Goal: Use online tool/utility: Utilize a website feature to perform a specific function

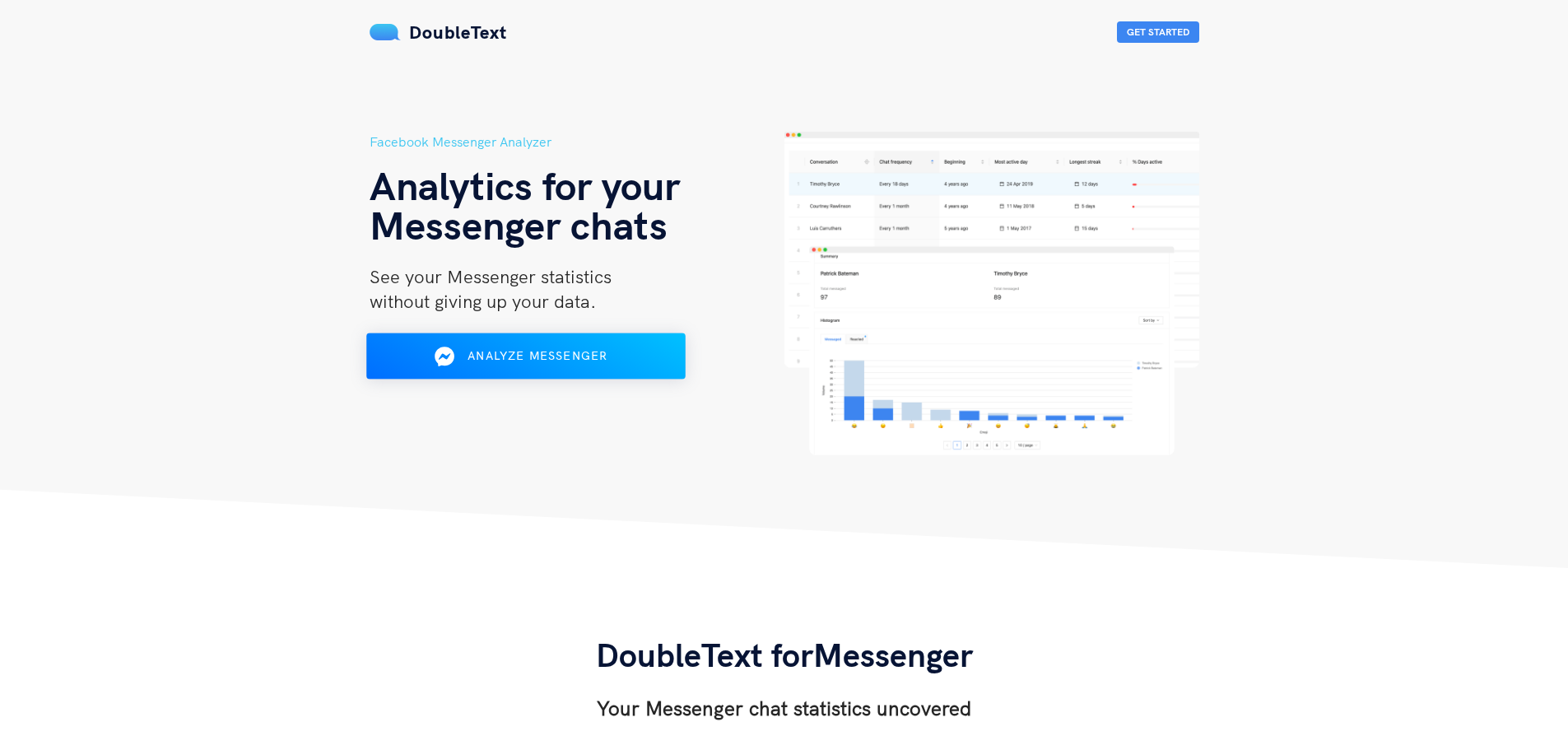
click at [463, 378] on div "Facebook Messenger Analyzer Analytics for your Messenger chats See your Messeng…" at bounding box center [577, 293] width 415 height 323
click at [467, 364] on div "Analyze Messenger" at bounding box center [525, 357] width 260 height 27
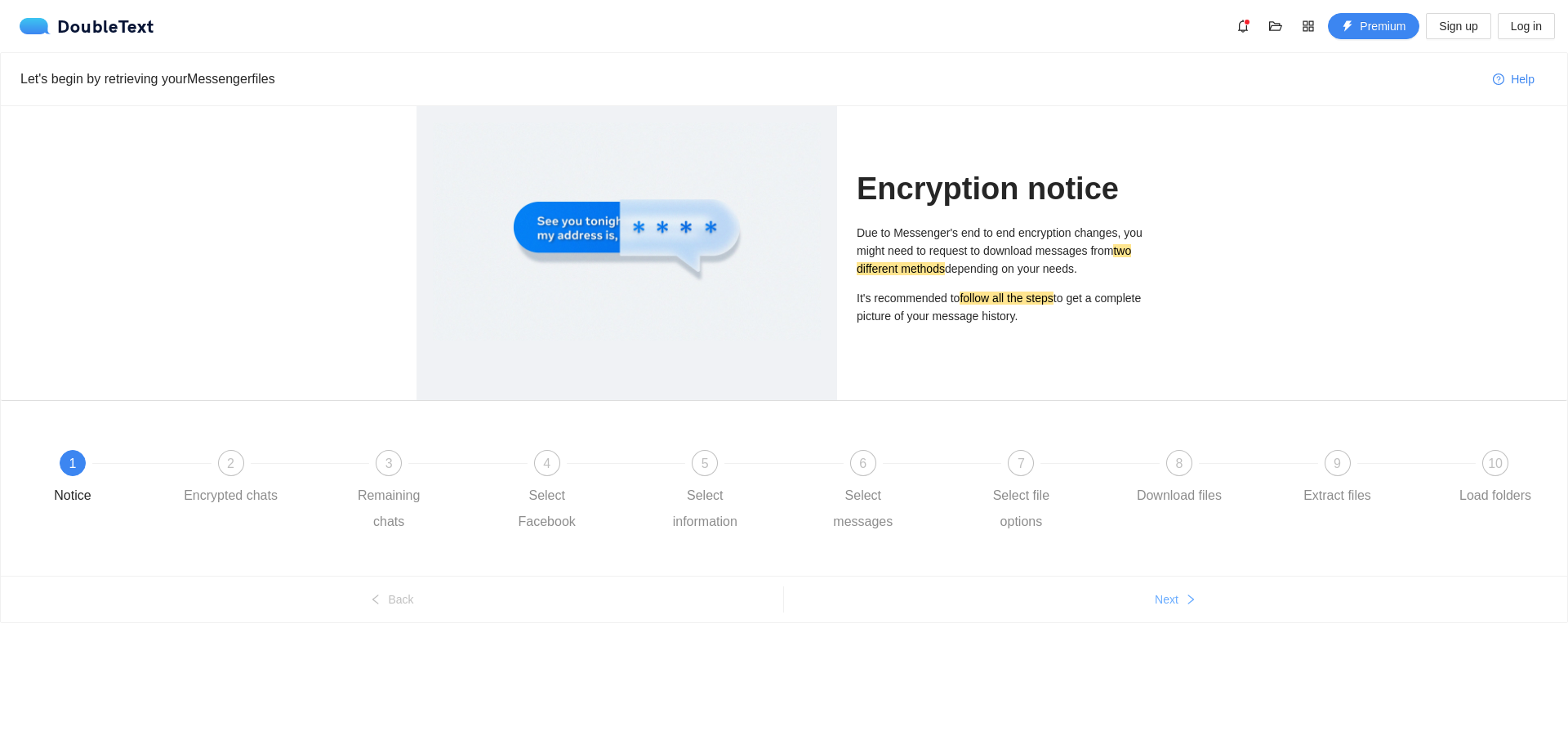
click at [1196, 602] on icon "right" at bounding box center [1190, 599] width 11 height 11
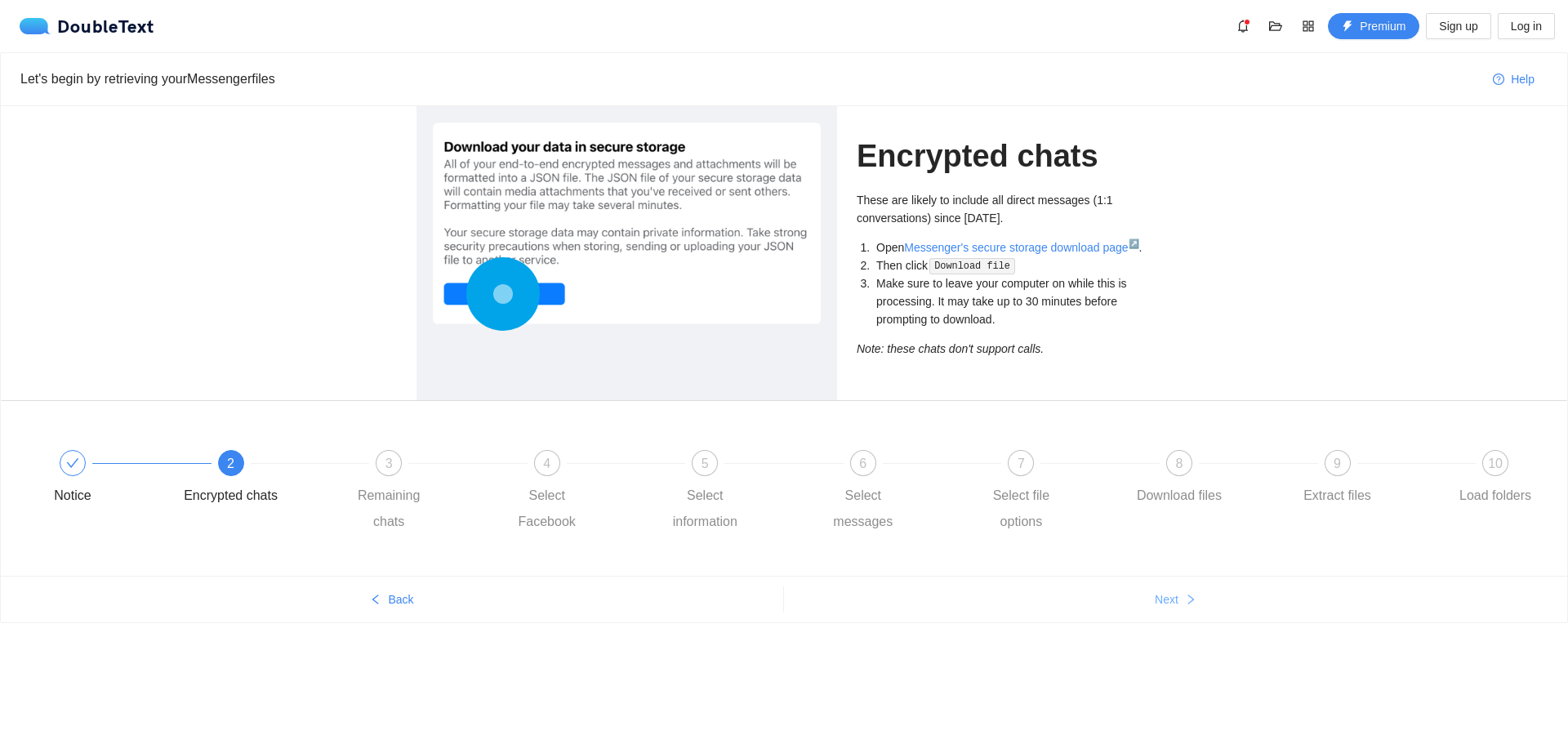
click at [1189, 593] on icon "right" at bounding box center [1190, 599] width 11 height 11
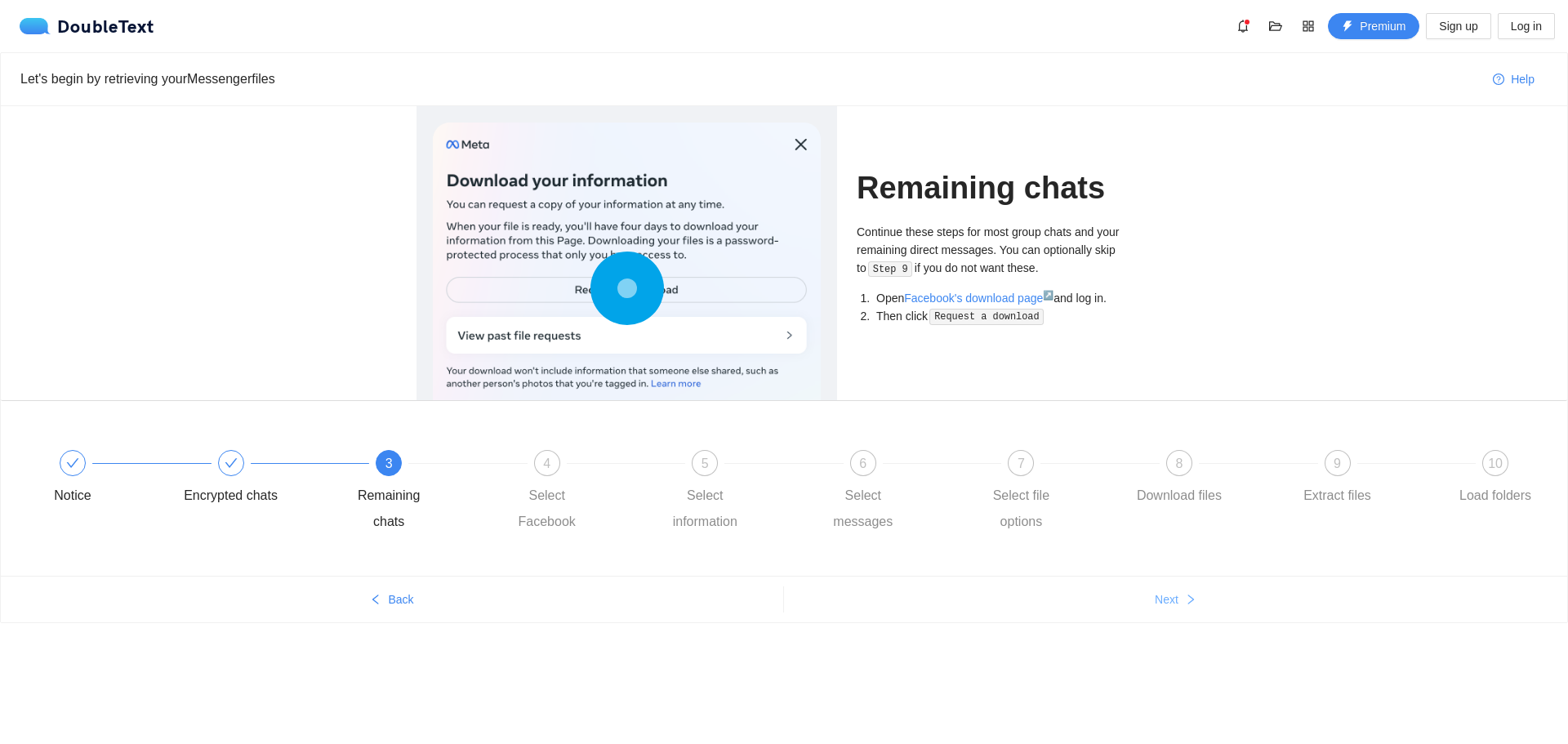
click at [1189, 593] on icon "right" at bounding box center [1190, 599] width 11 height 11
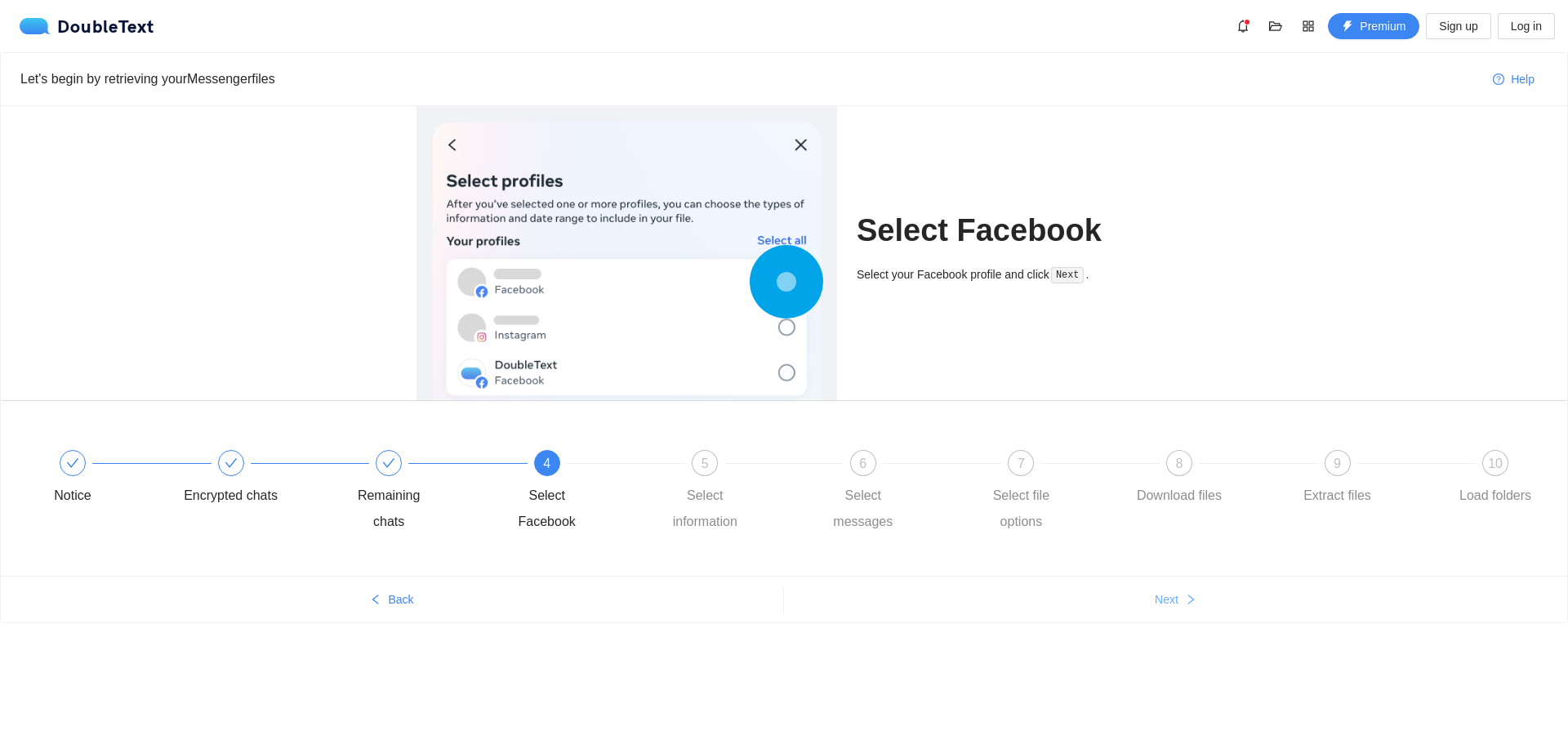
click at [1189, 593] on icon "right" at bounding box center [1190, 599] width 11 height 11
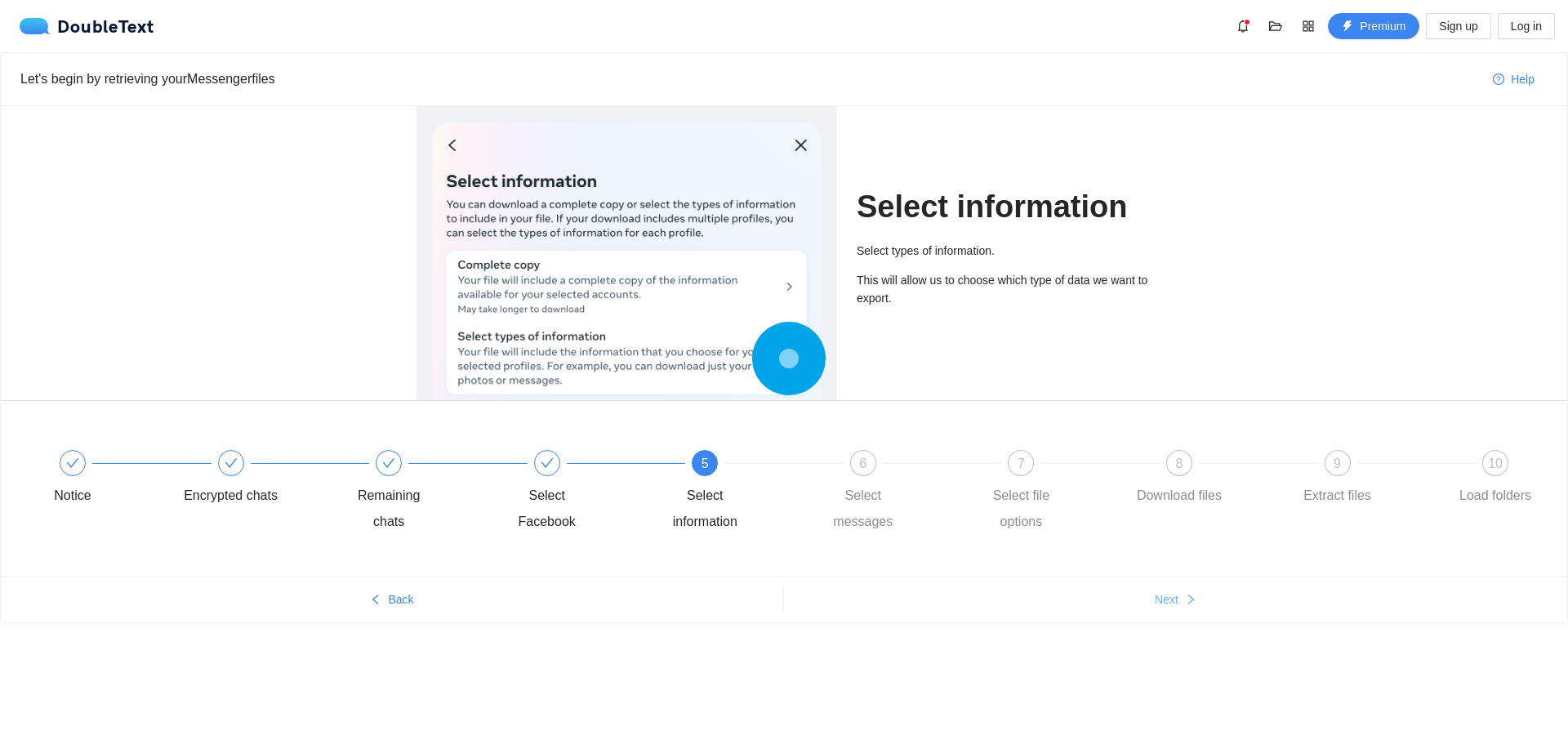
click at [1189, 593] on icon "right" at bounding box center [1190, 599] width 11 height 11
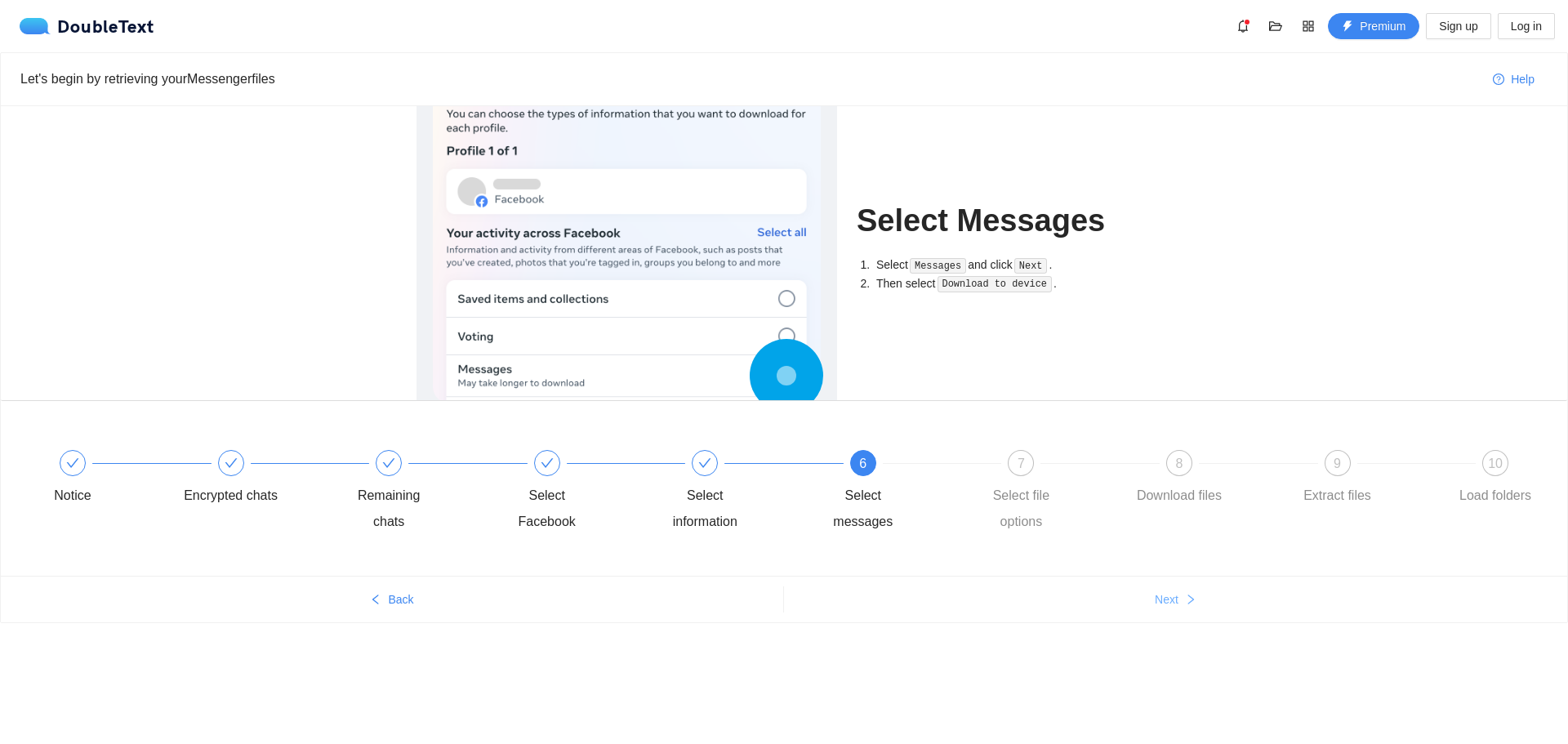
click at [1189, 593] on icon "right" at bounding box center [1190, 599] width 11 height 11
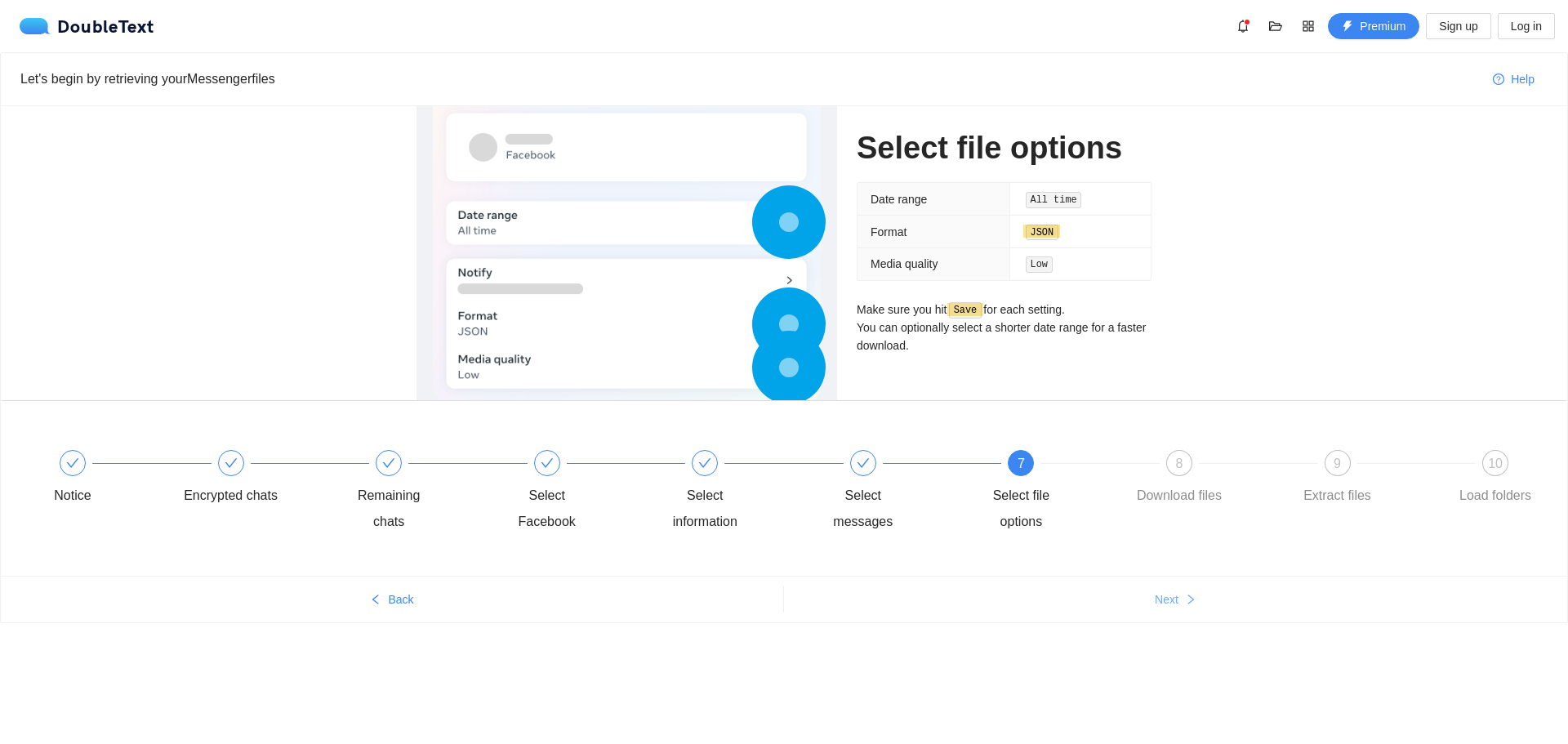
click at [1189, 593] on icon "right" at bounding box center [1190, 599] width 11 height 11
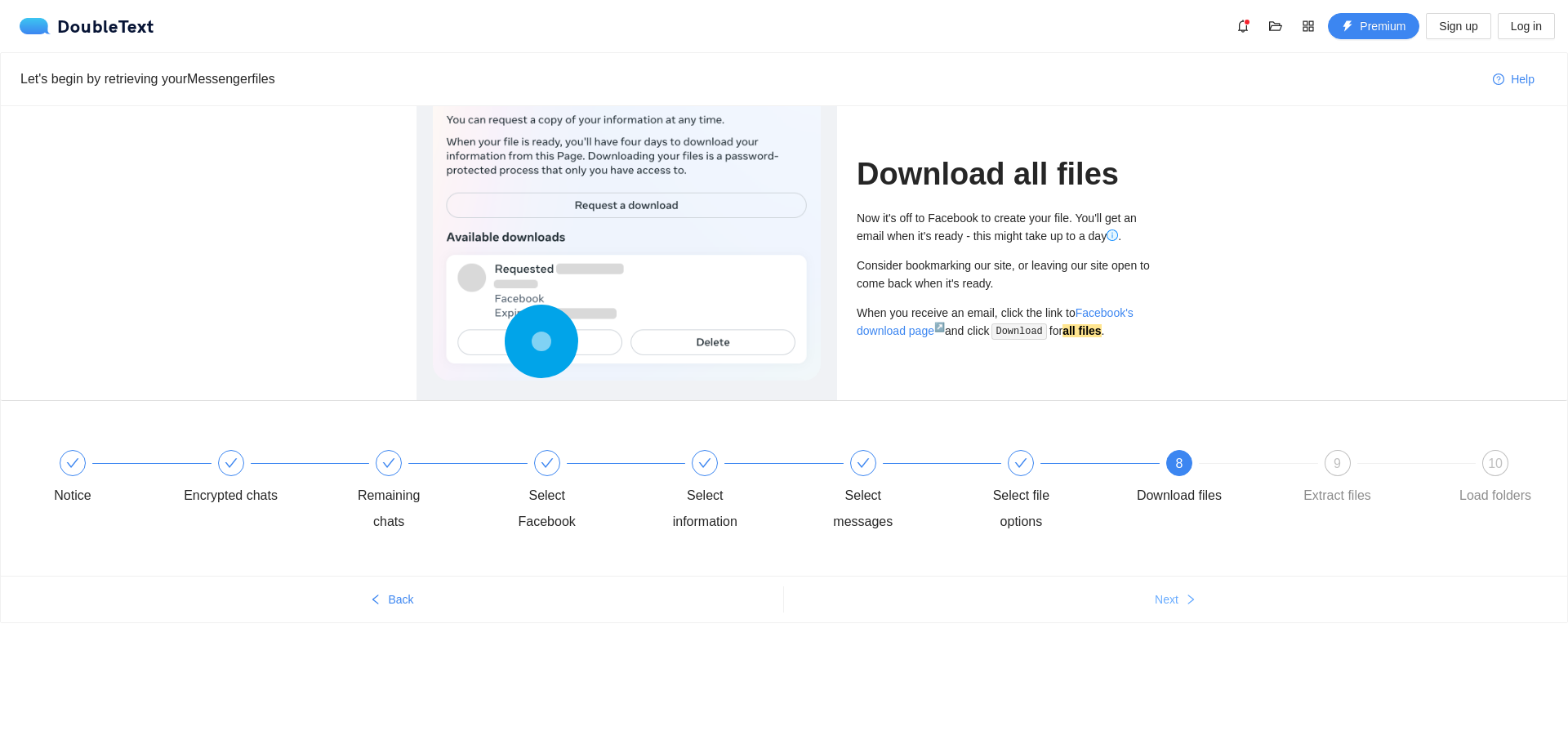
click at [1189, 593] on icon "right" at bounding box center [1190, 599] width 11 height 11
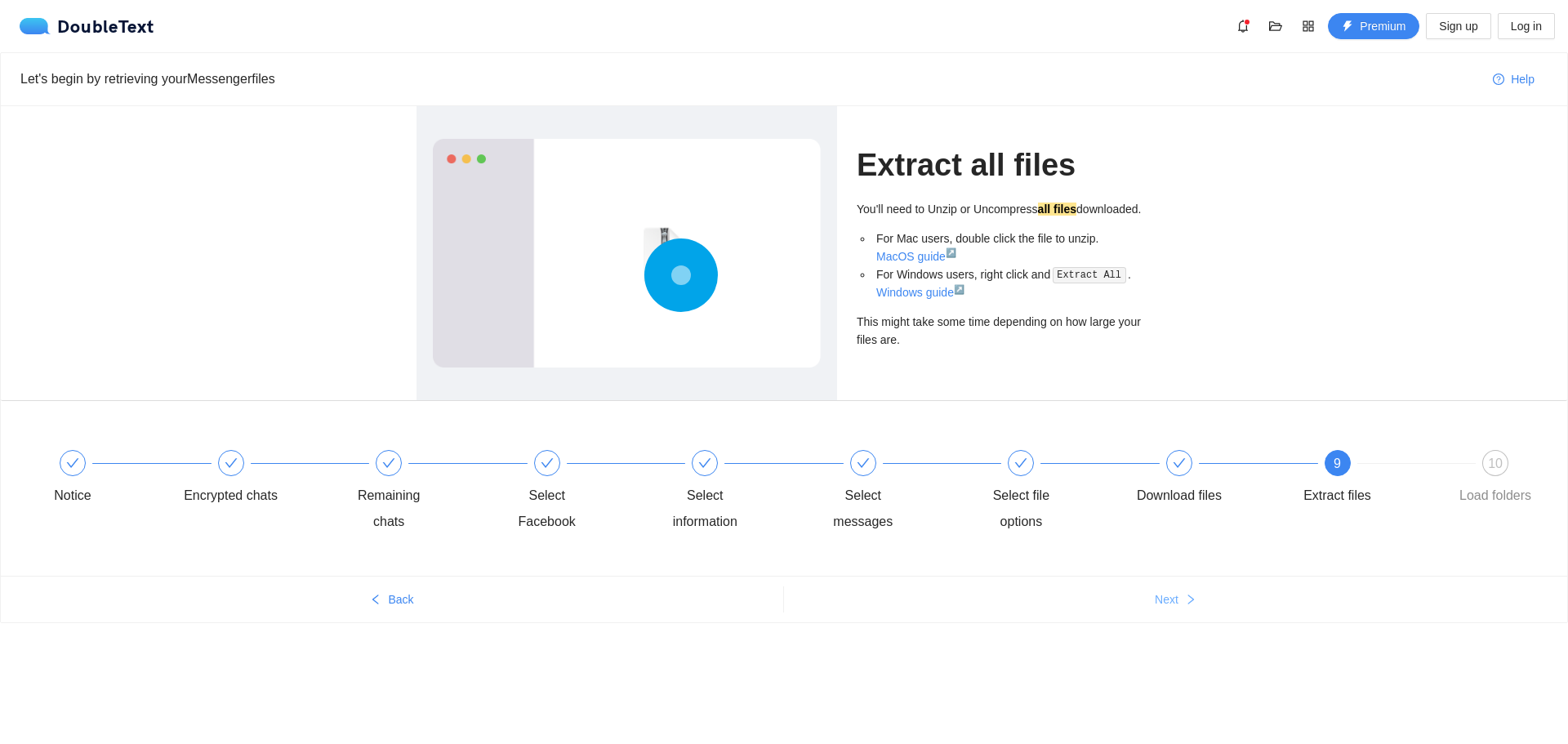
click at [1189, 593] on icon "right" at bounding box center [1190, 599] width 11 height 11
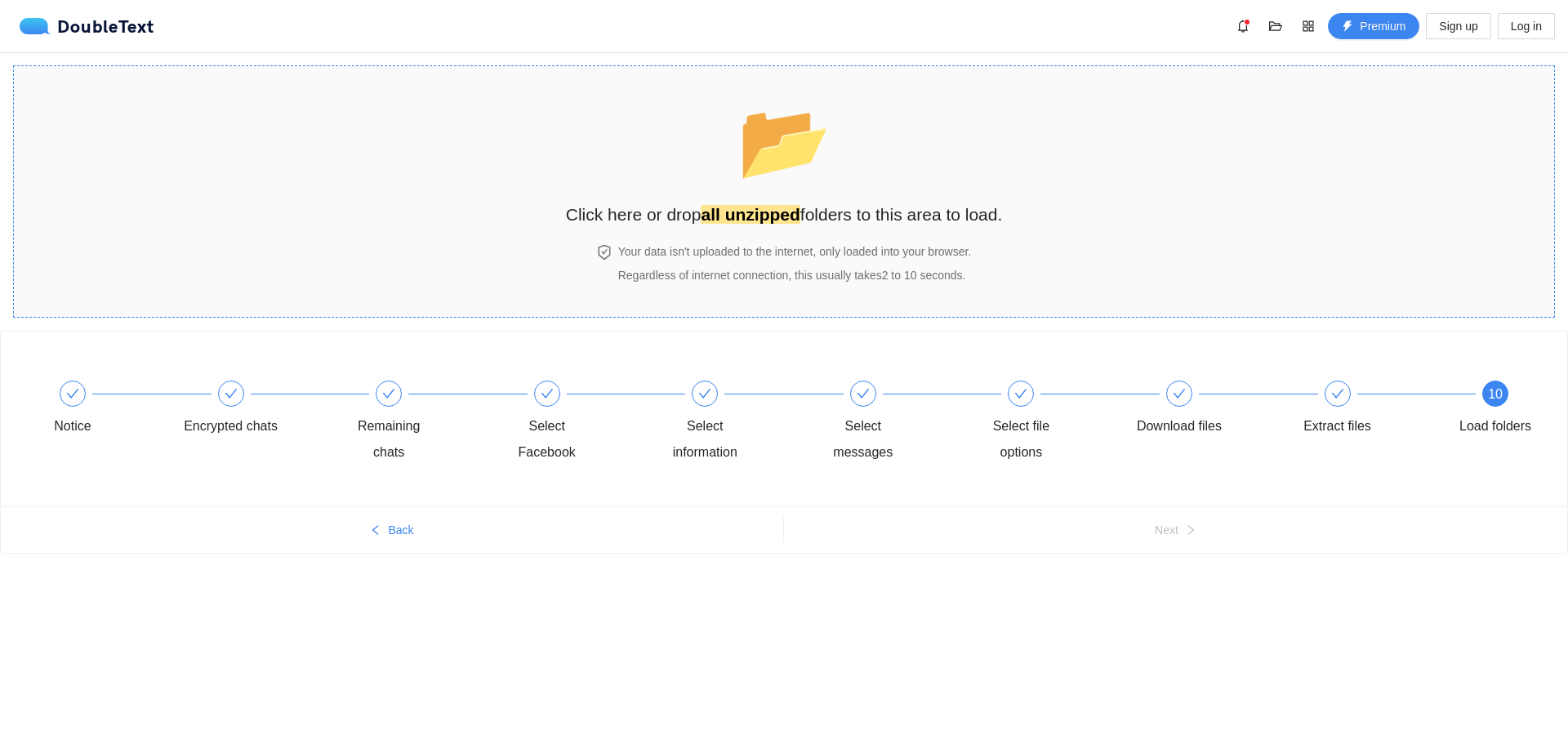
click at [903, 186] on div "📂 Click here or drop all unzipped folders to this area to load." at bounding box center [784, 155] width 436 height 145
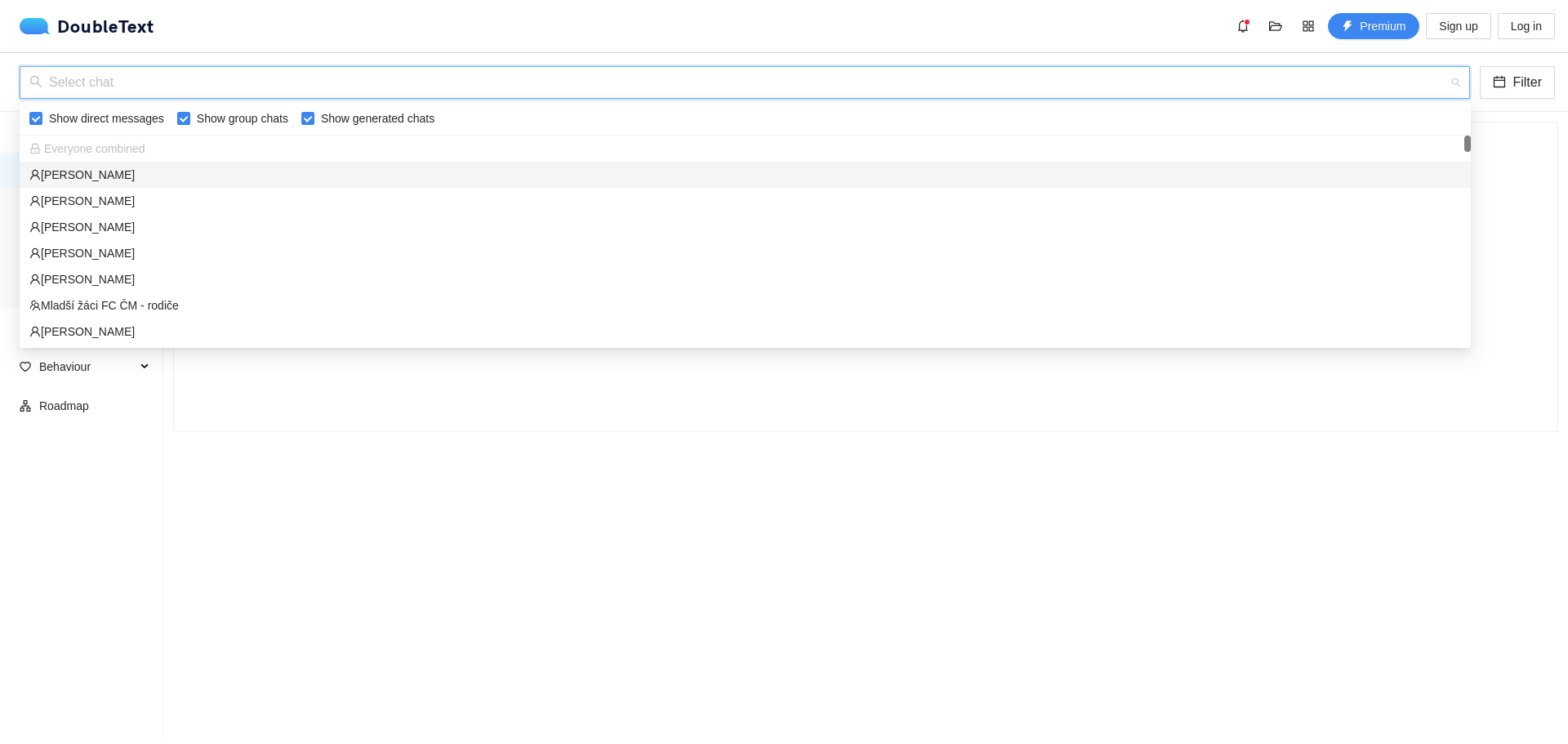
click at [757, 84] on input "search" at bounding box center [739, 81] width 1419 height 31
click at [145, 171] on div "Michaela Radkovičová" at bounding box center [745, 174] width 1431 height 18
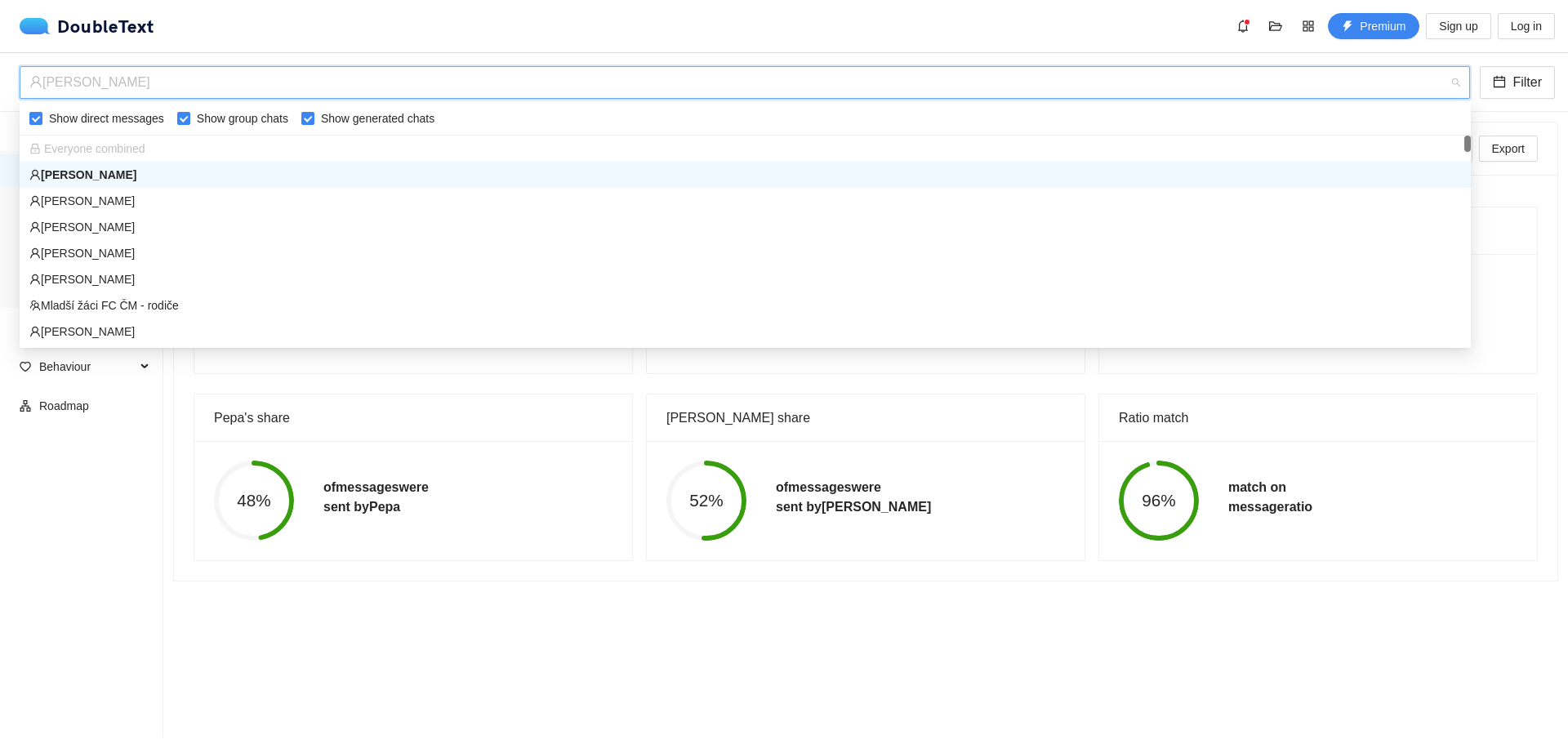
click at [114, 78] on div "Michaela Radkovičová" at bounding box center [738, 81] width 1416 height 31
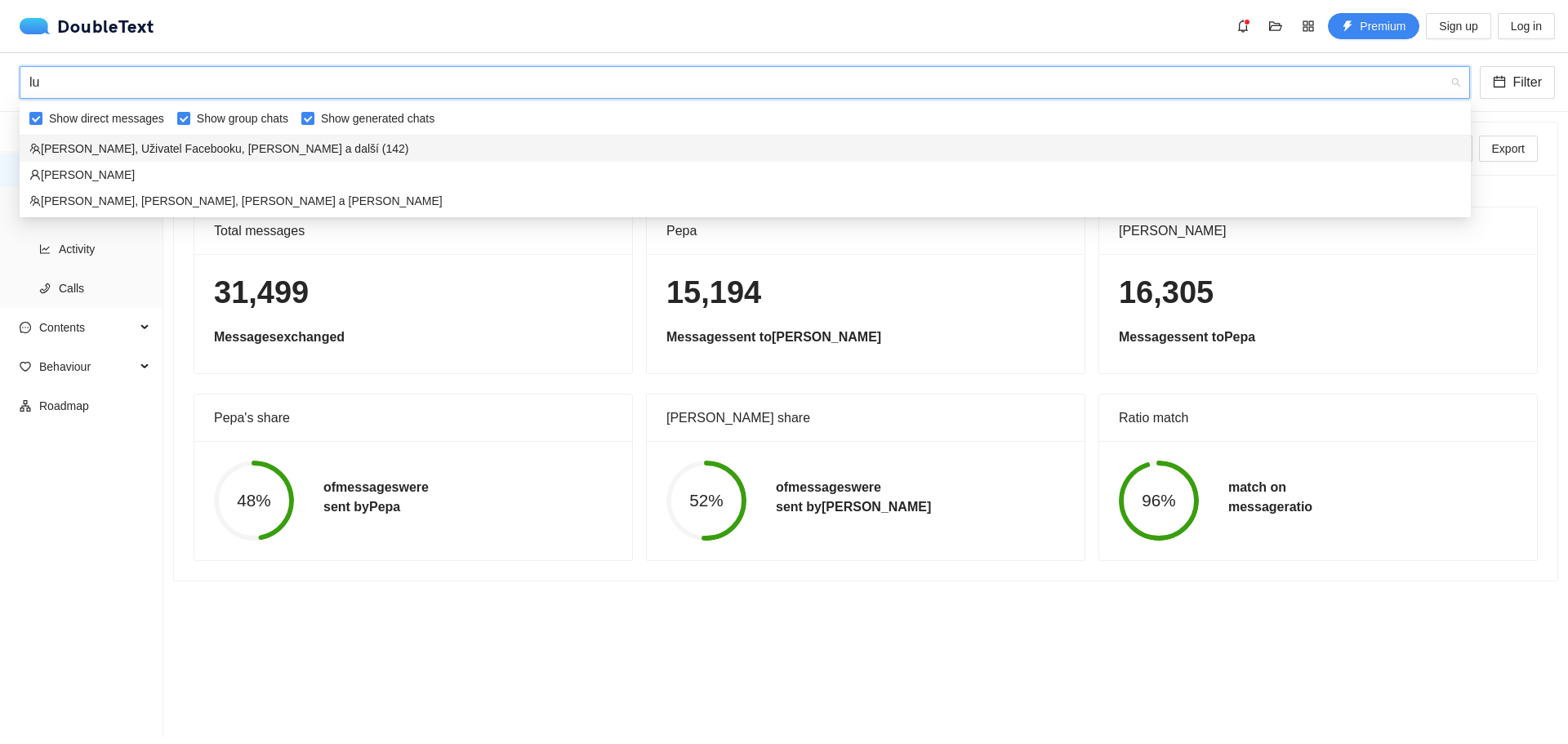
type input "l"
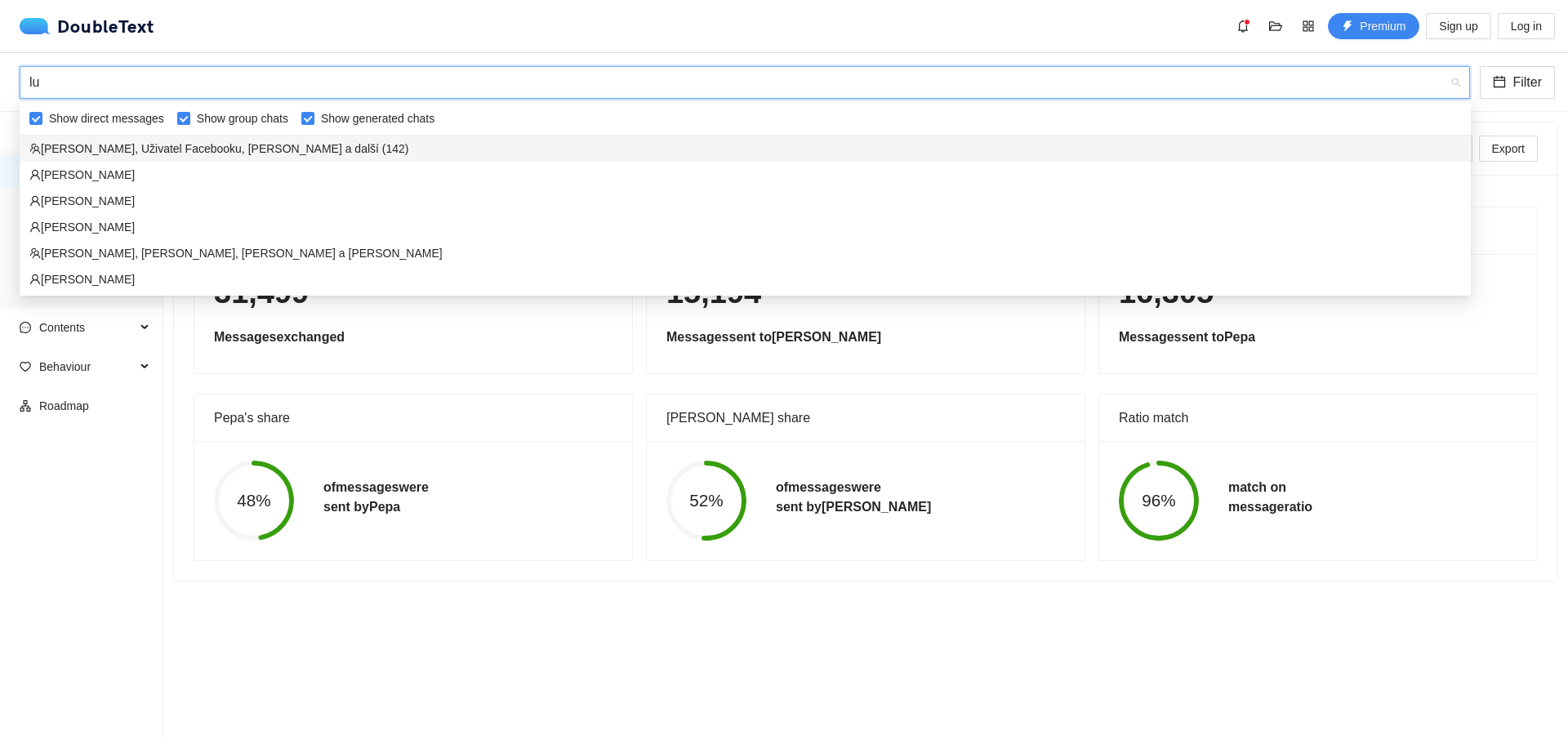
type input "l"
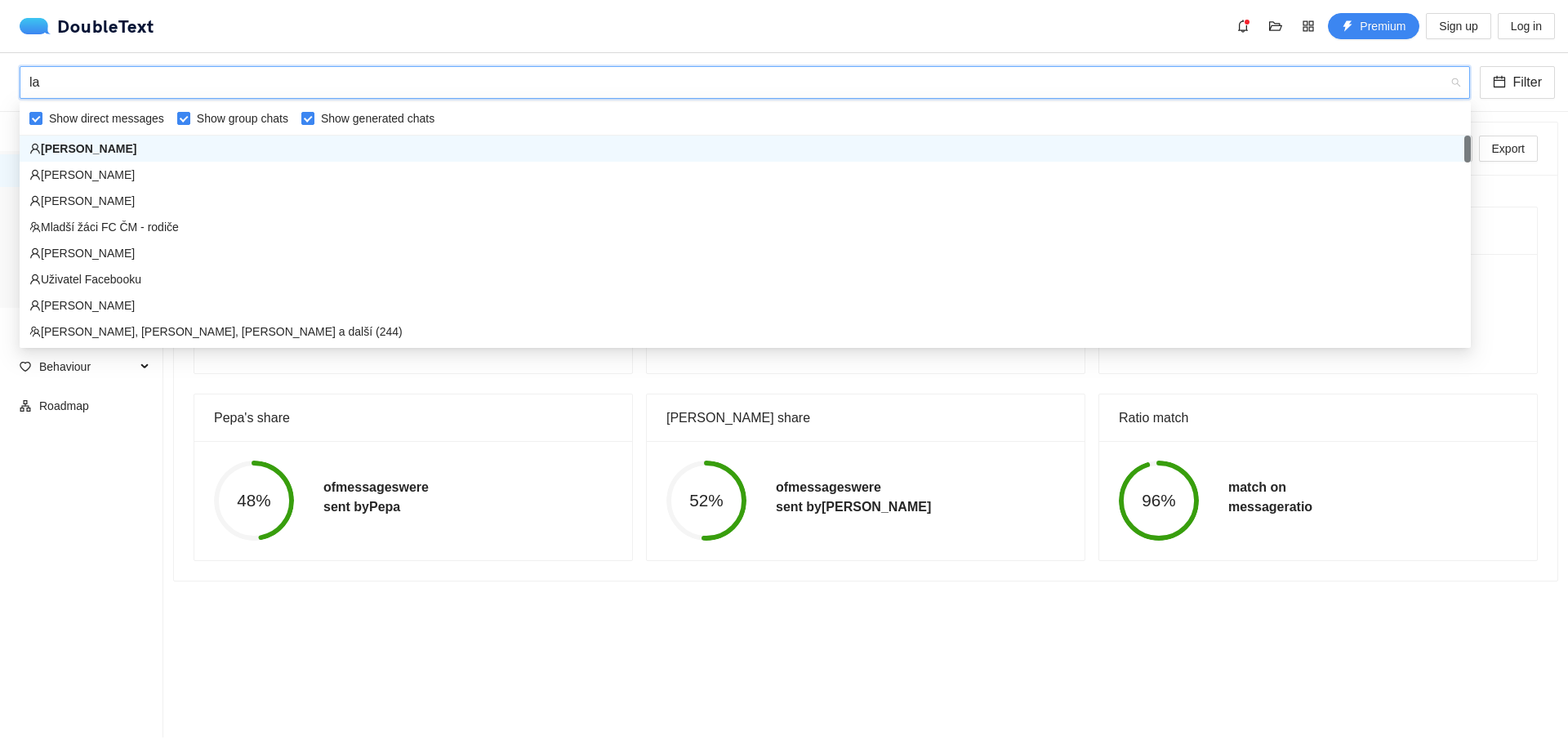
type input "l"
type input "m"
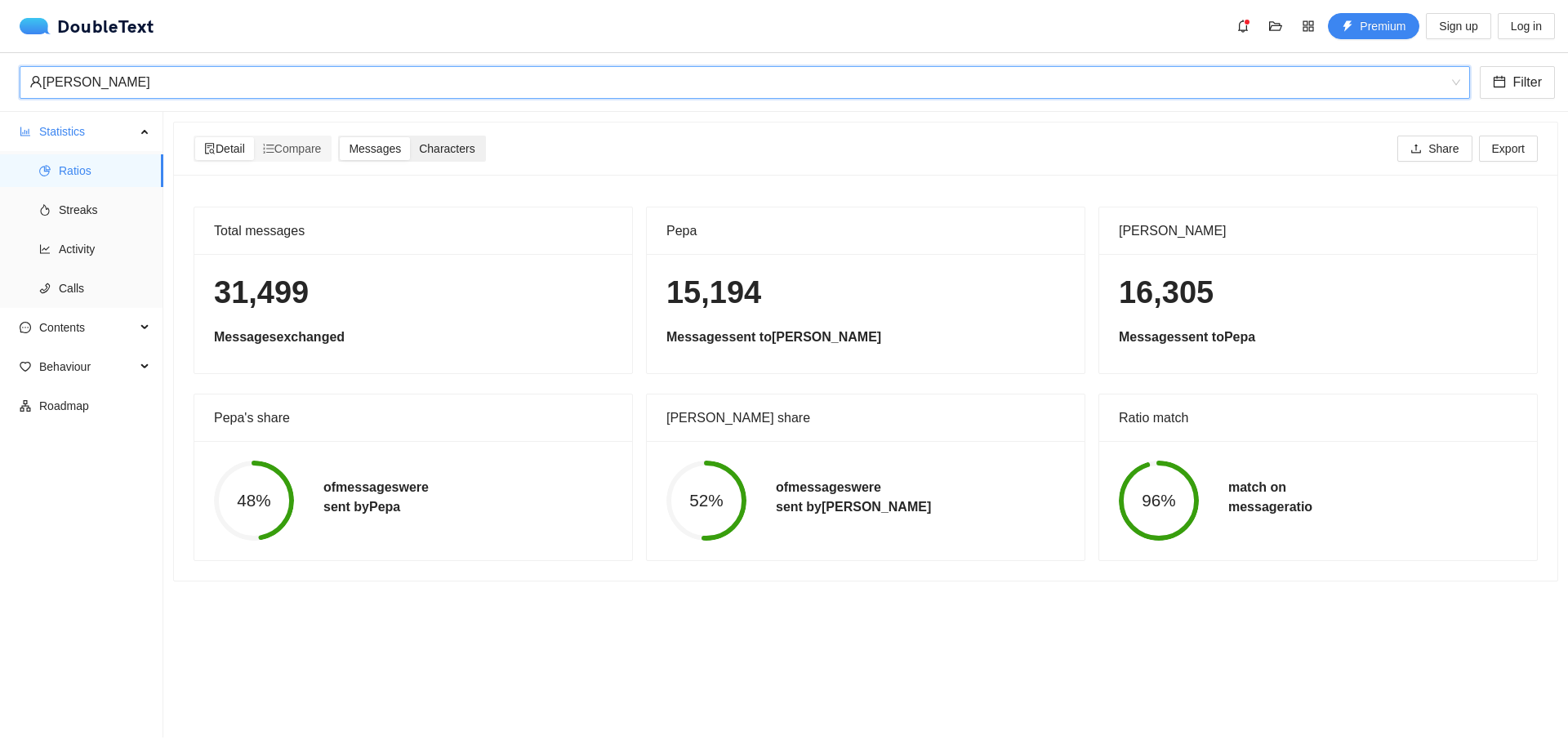
click at [460, 154] on span "Characters" at bounding box center [446, 148] width 55 height 13
click at [410, 138] on input "Characters" at bounding box center [410, 138] width 0 height 0
click at [377, 152] on span "Messages" at bounding box center [375, 148] width 53 height 13
click at [340, 138] on input "Messages" at bounding box center [340, 138] width 0 height 0
click at [321, 148] on span "Compare" at bounding box center [292, 148] width 59 height 13
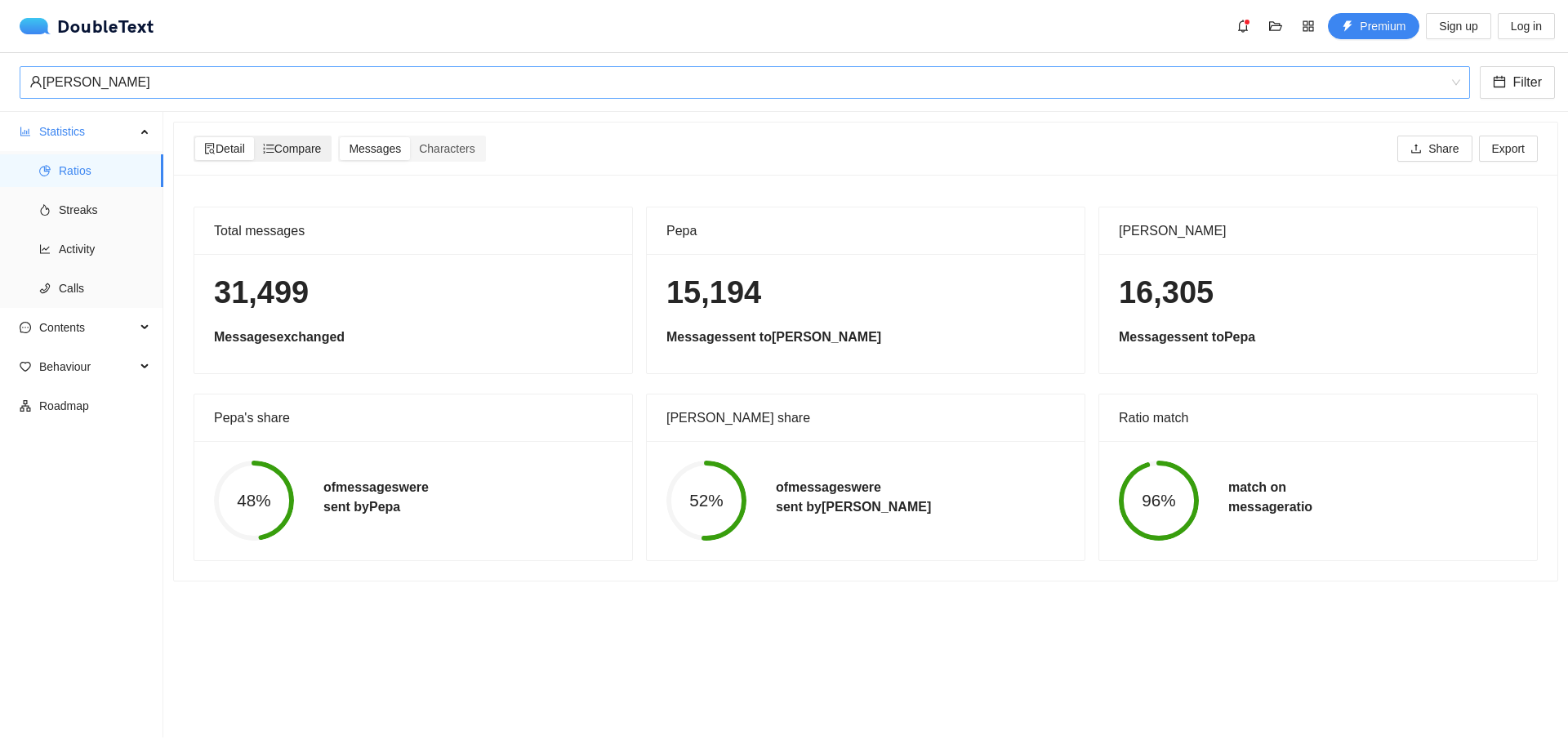
click at [254, 138] on input "Compare" at bounding box center [254, 138] width 0 height 0
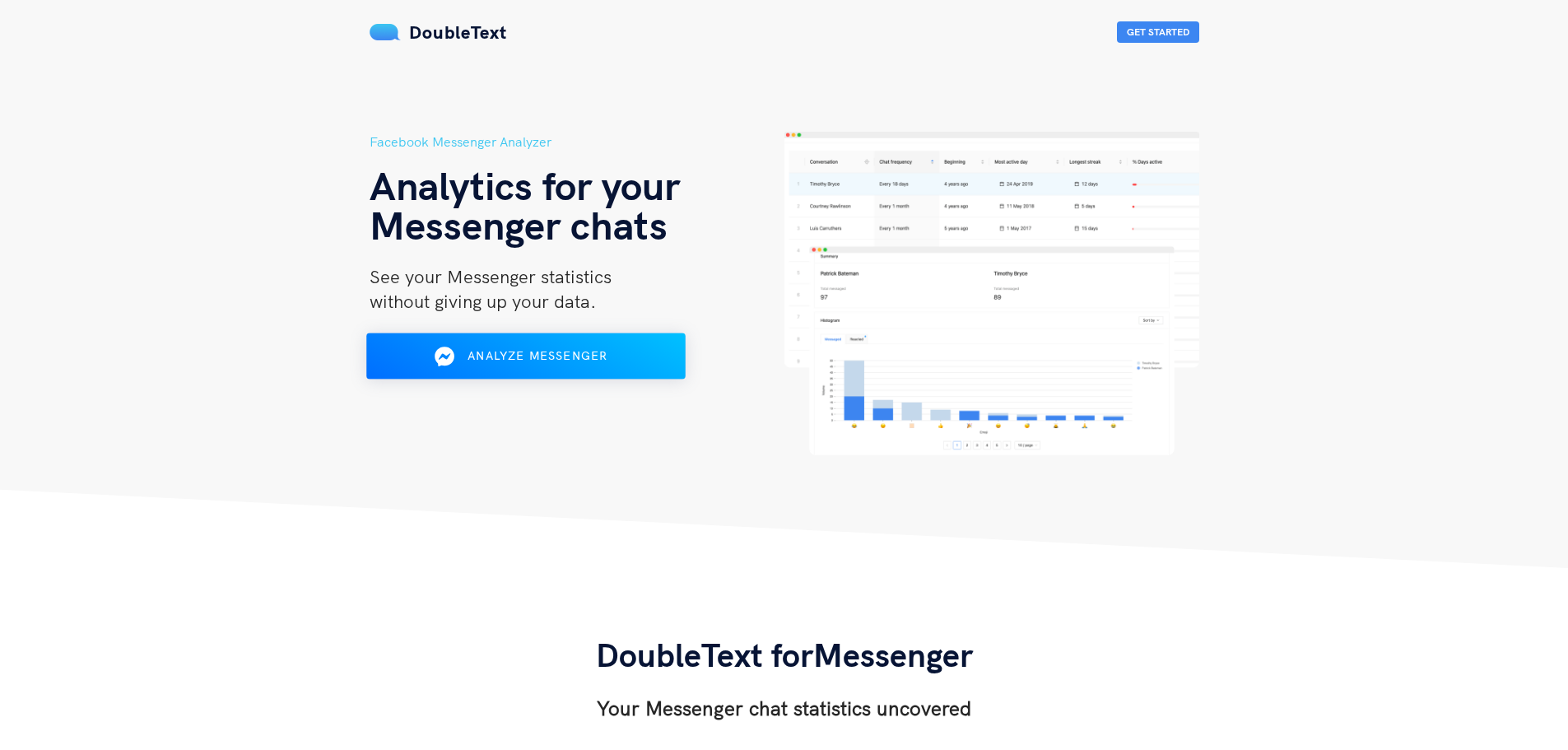
click at [528, 370] on button "Analyze Messenger" at bounding box center [526, 356] width 319 height 46
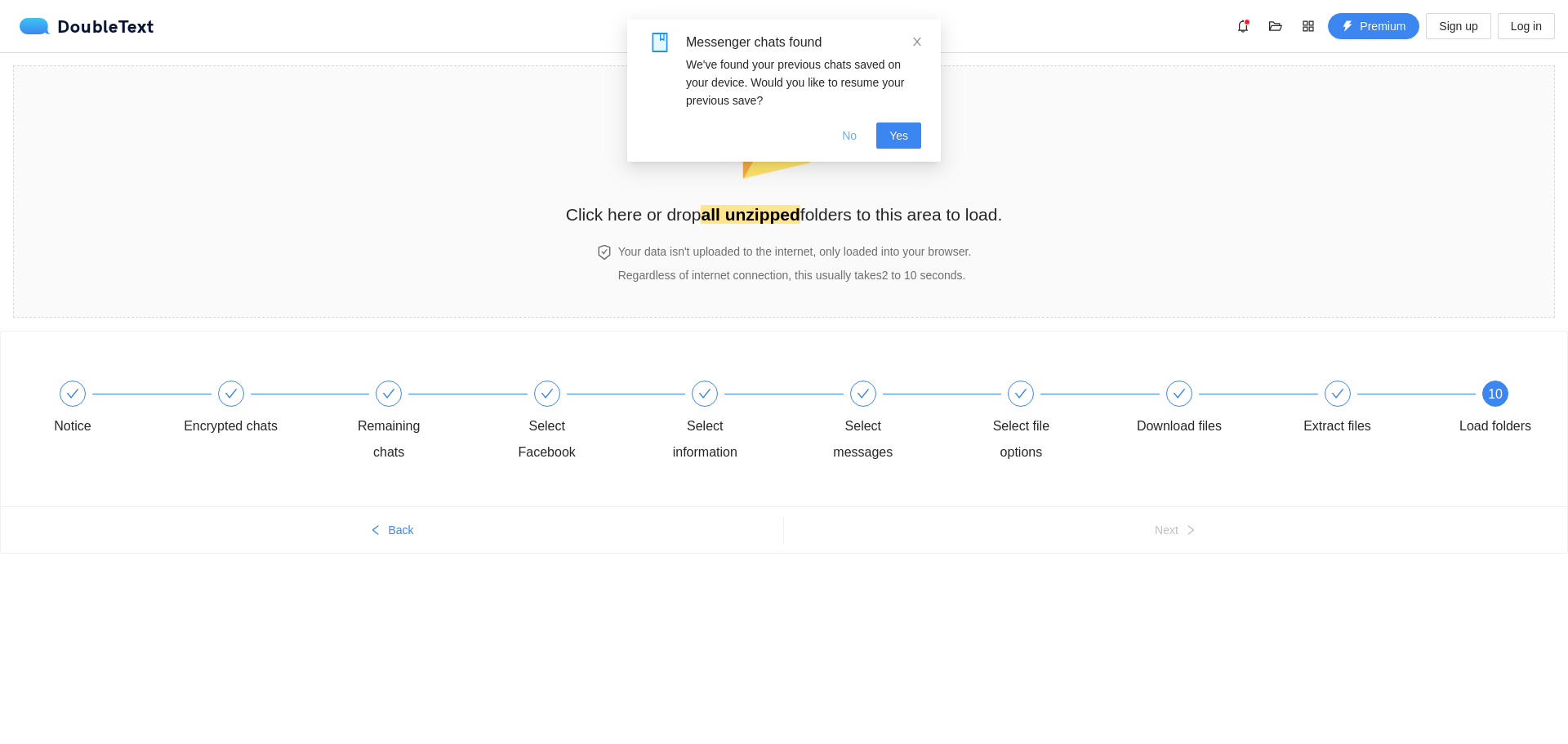
click at [862, 131] on button "No" at bounding box center [849, 136] width 41 height 26
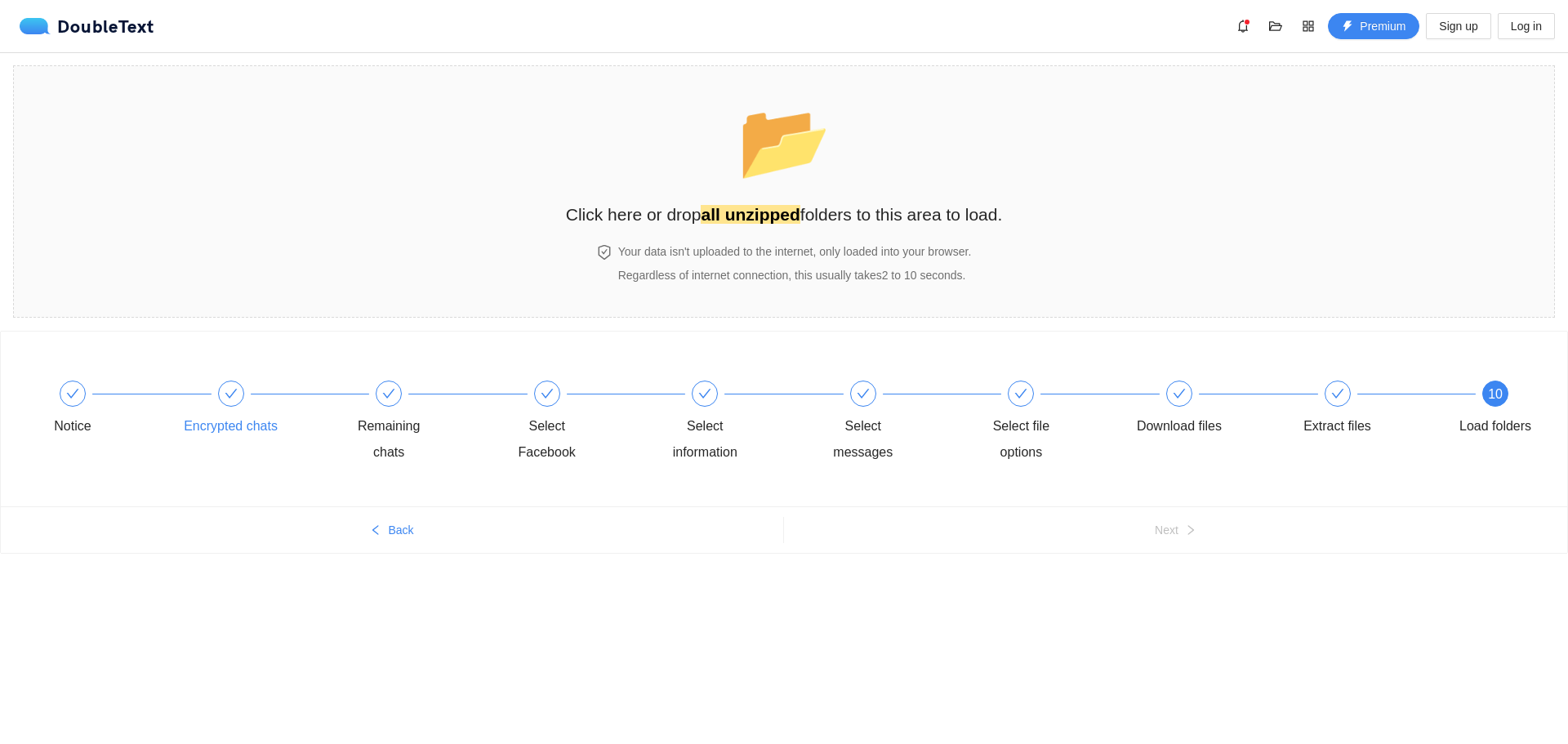
click at [243, 410] on div "Encrypted chats" at bounding box center [263, 409] width 159 height 59
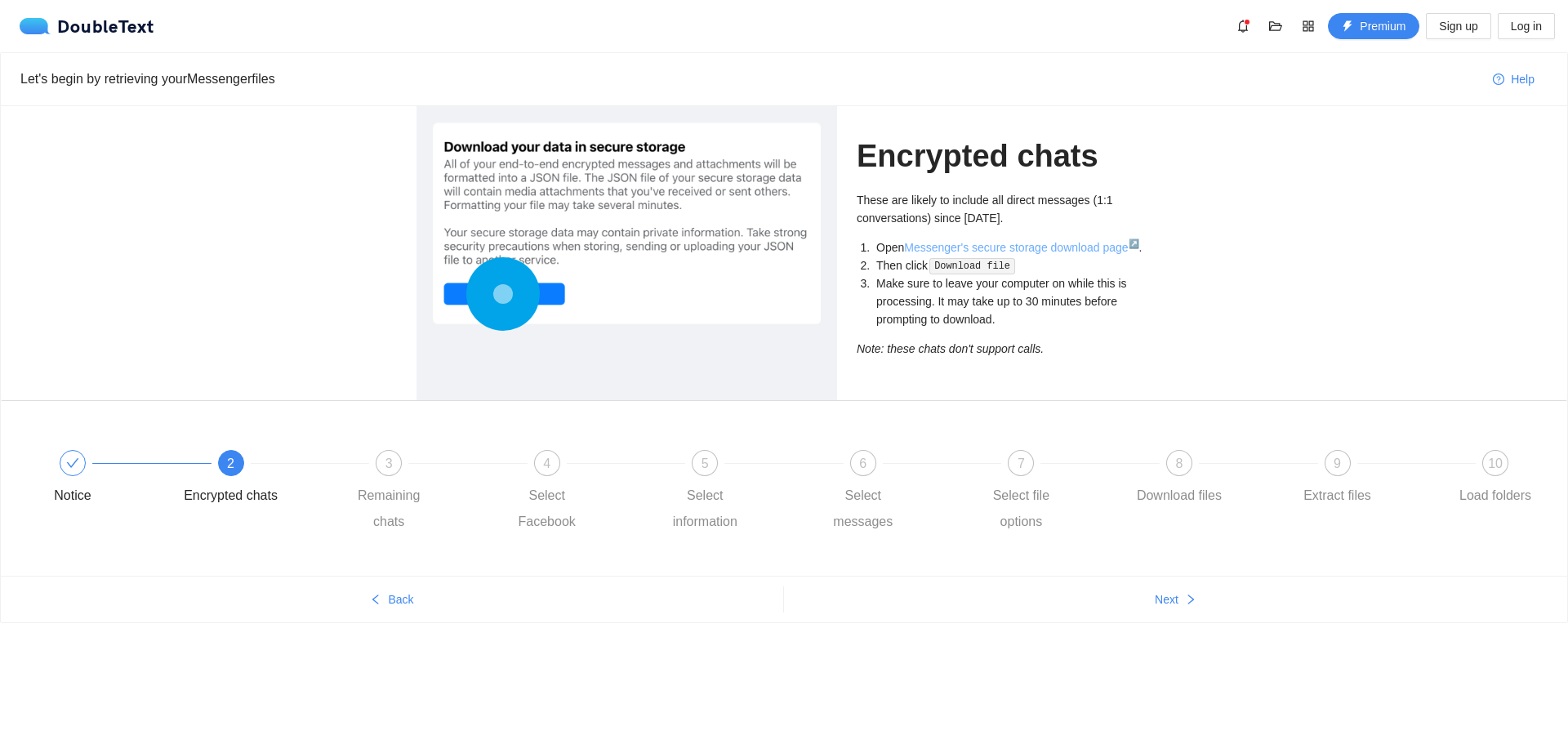
click at [1034, 253] on link "Messenger's secure storage download page ↗" at bounding box center [1020, 247] width 234 height 13
